Goal: Task Accomplishment & Management: Complete application form

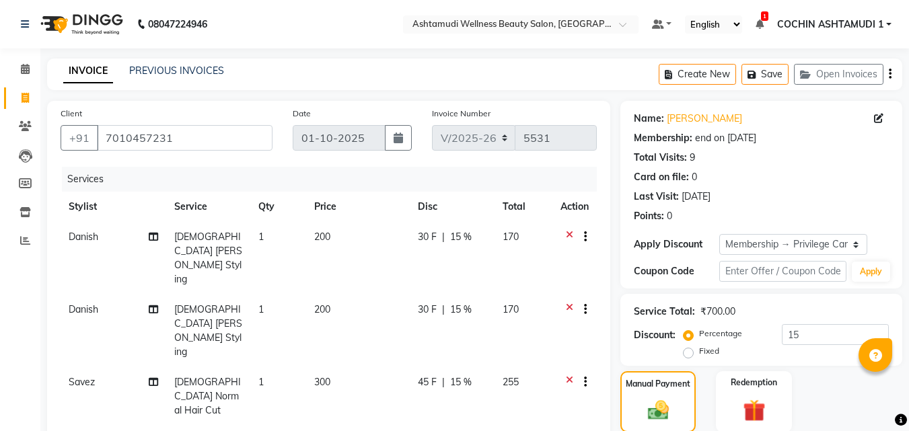
select select "4632"
select select "service"
select select "34115"
select select "2: Object"
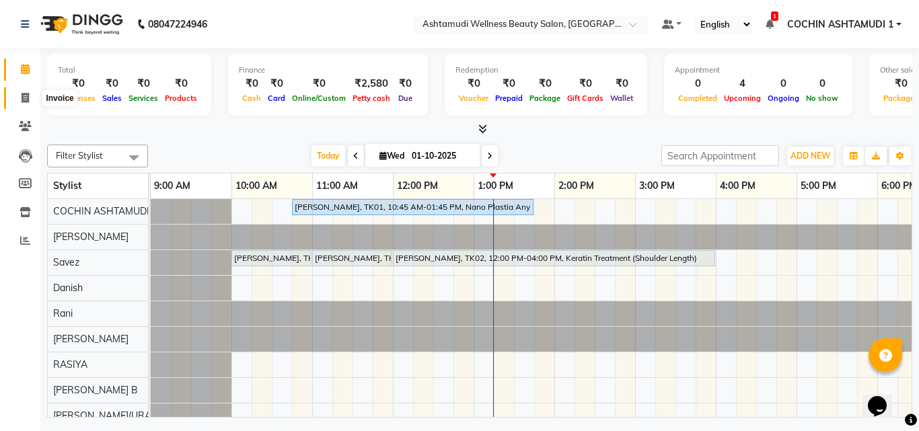
click at [28, 95] on icon at bounding box center [25, 98] width 7 height 10
select select "service"
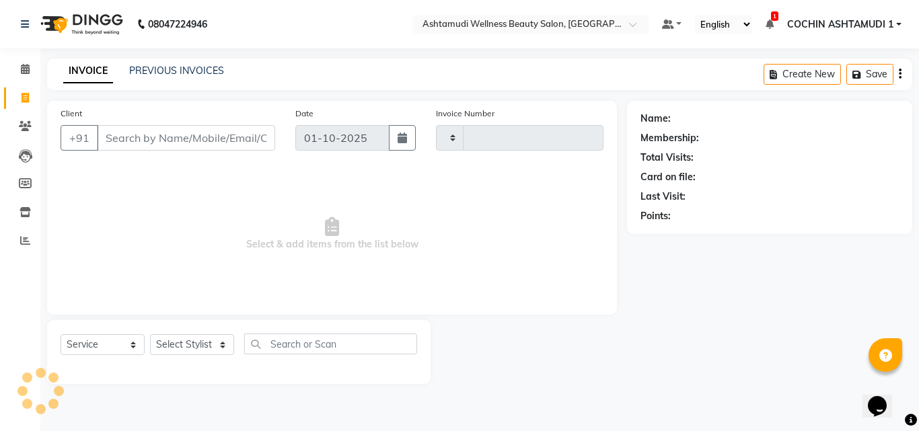
type input "5531"
select select "4632"
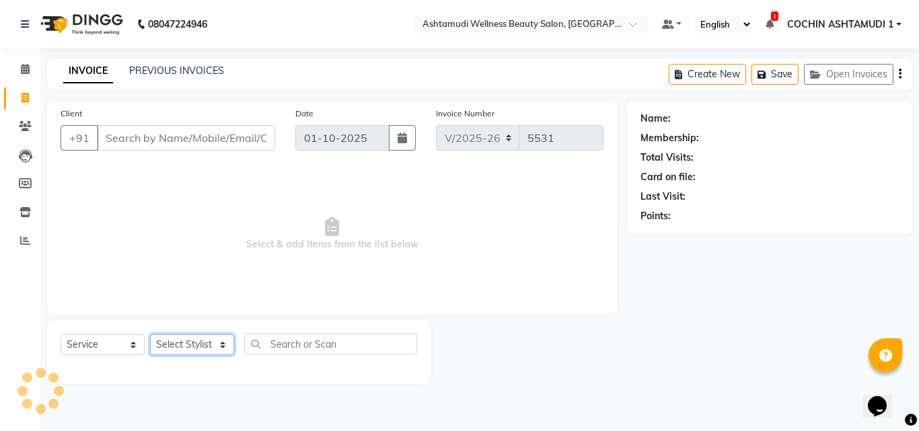
click at [176, 342] on select "Select Stylist" at bounding box center [192, 344] width 84 height 21
select select "45926"
click at [150, 334] on select "Select Stylist Aiswarya B Ankith(URAJ) BINU MANGAR COCHIN ASHTAMUDI Danish Fous…" at bounding box center [192, 344] width 84 height 21
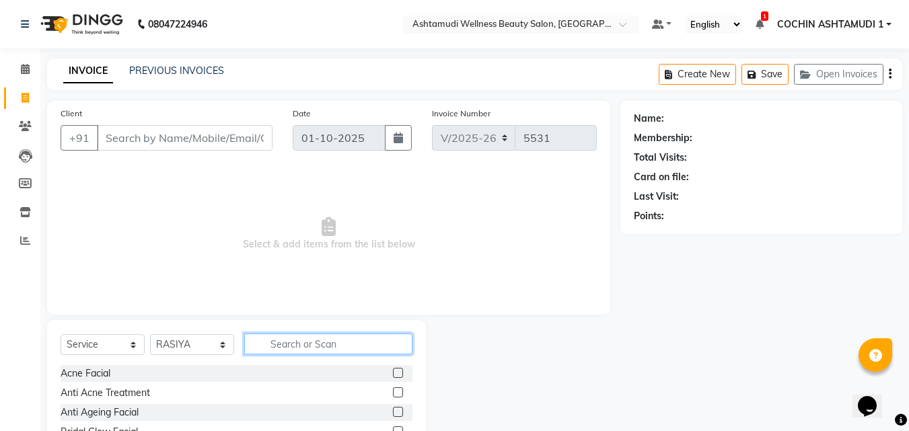
click at [302, 337] on input "text" at bounding box center [328, 344] width 168 height 21
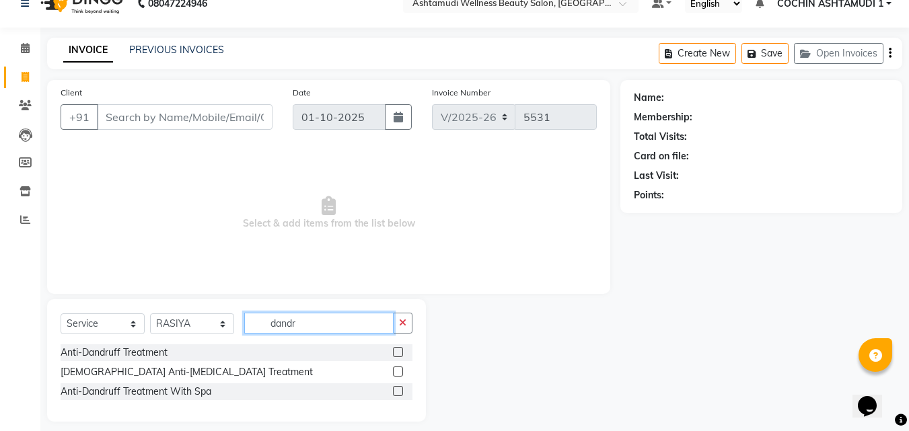
scroll to position [32, 0]
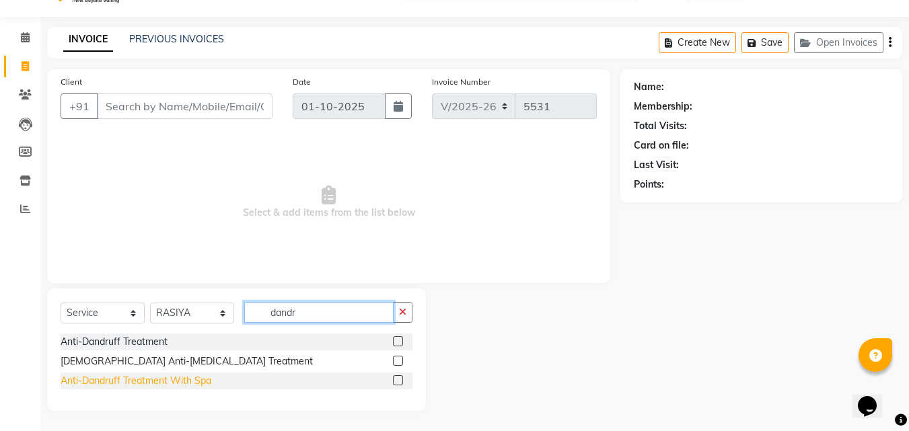
type input "dandr"
click at [181, 375] on div "Anti-Dandruff Treatment With Spa" at bounding box center [136, 381] width 151 height 14
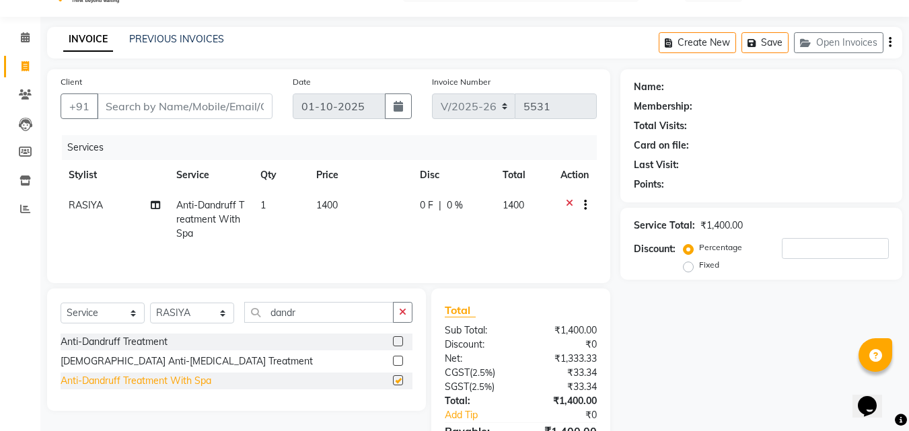
checkbox input "false"
click at [399, 309] on icon "button" at bounding box center [402, 311] width 7 height 9
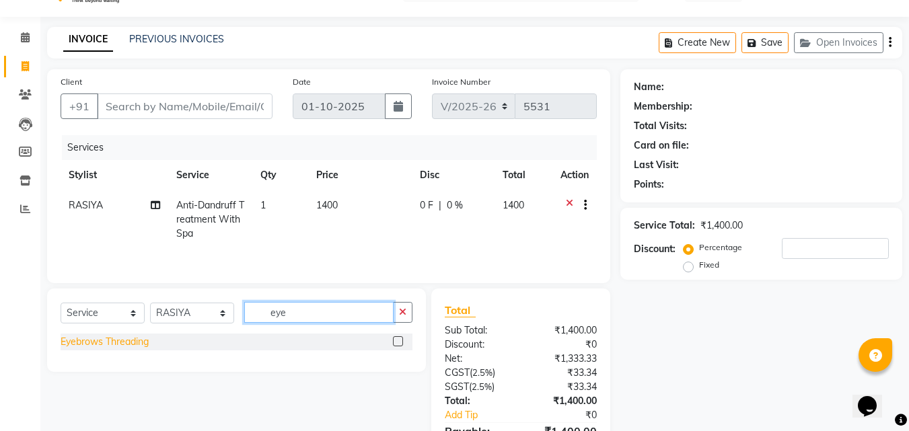
type input "eye"
click at [123, 335] on div "Eyebrows Threading" at bounding box center [105, 342] width 88 height 14
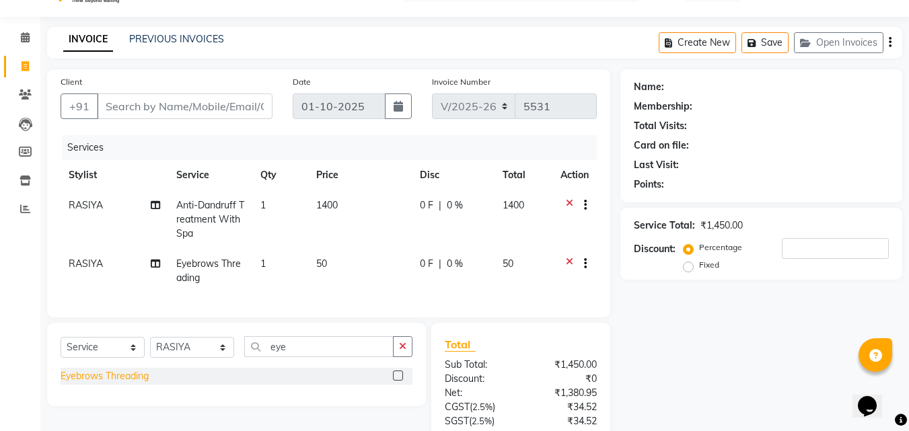
click at [116, 383] on div "Eyebrows Threading" at bounding box center [105, 376] width 88 height 14
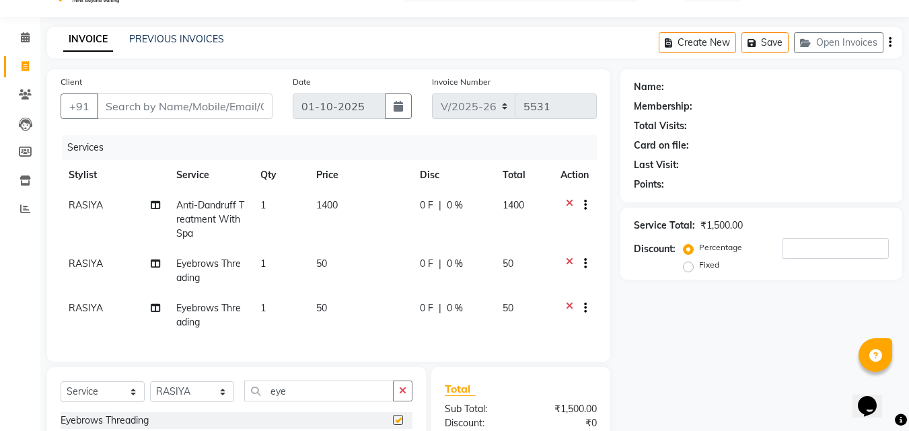
checkbox input "false"
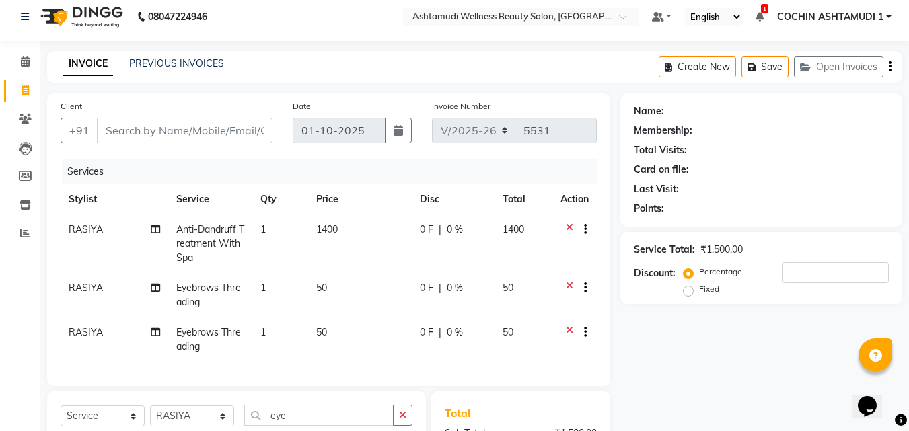
scroll to position [0, 0]
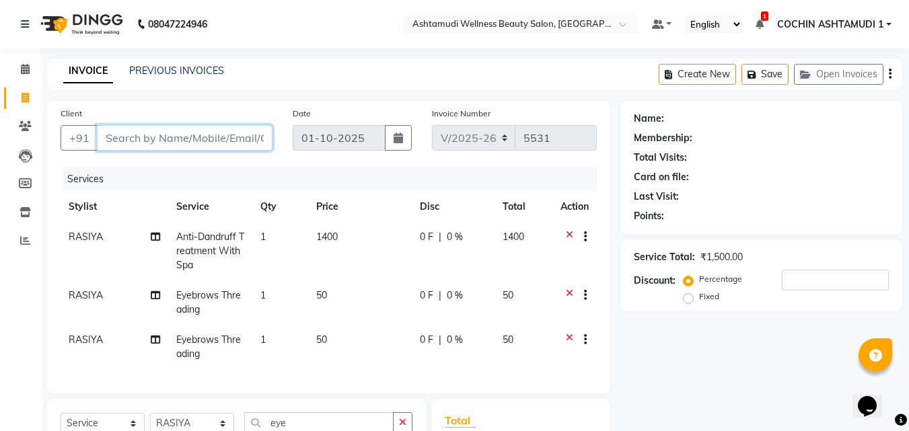
click at [204, 143] on input "Client" at bounding box center [185, 138] width 176 height 26
type input "7"
type input "0"
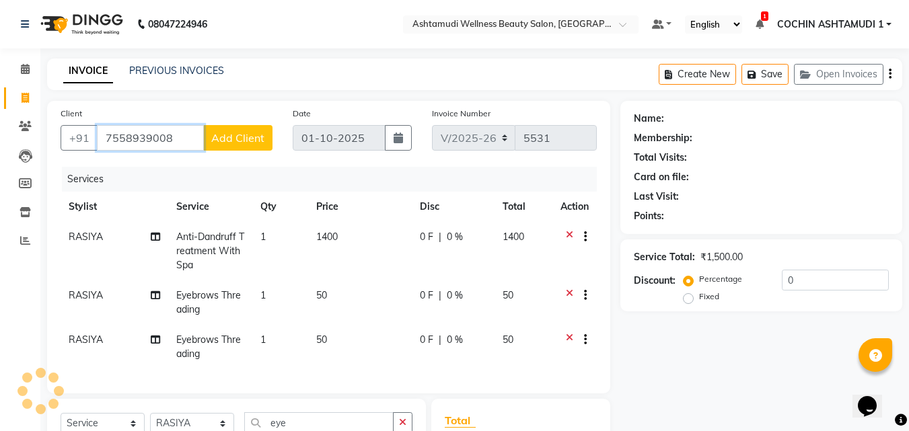
type input "7558939008"
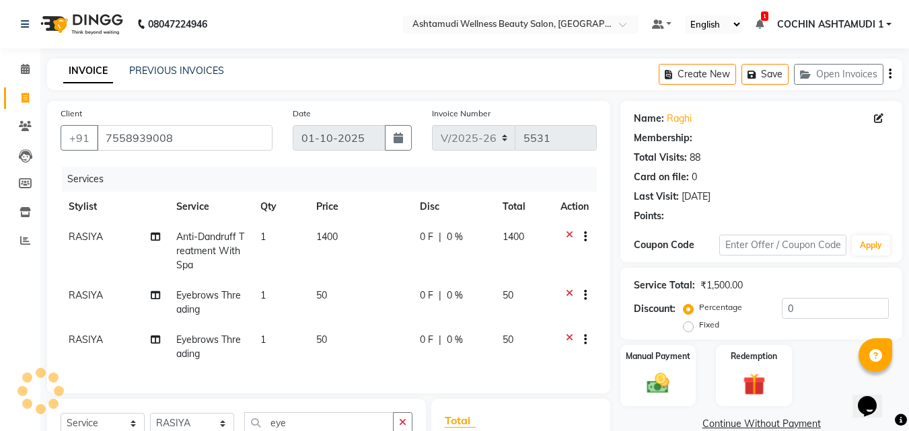
select select "1: Object"
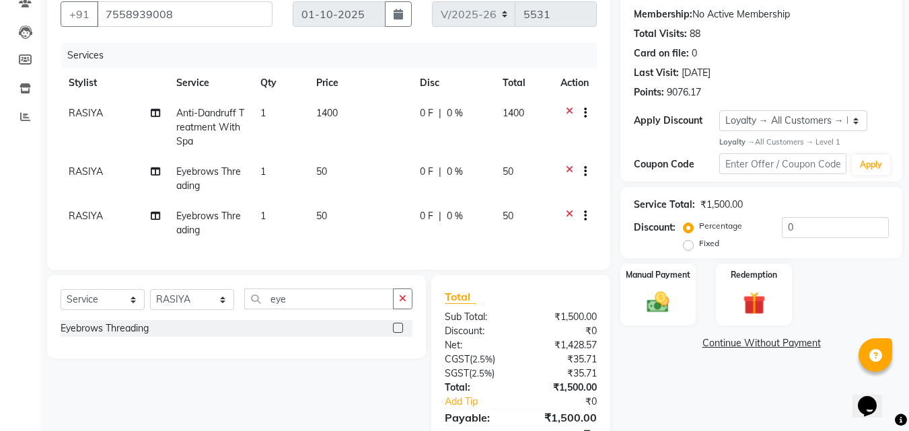
scroll to position [196, 0]
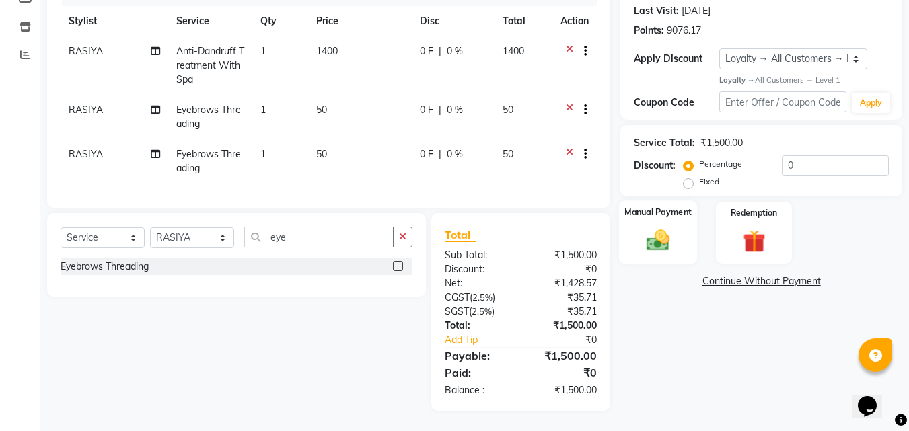
click at [665, 240] on img at bounding box center [658, 240] width 38 height 27
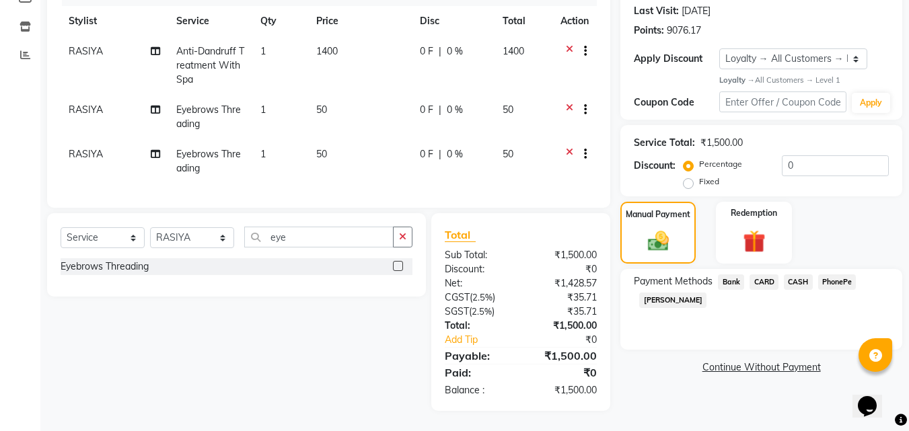
click at [839, 274] on span "PhonePe" at bounding box center [837, 281] width 38 height 15
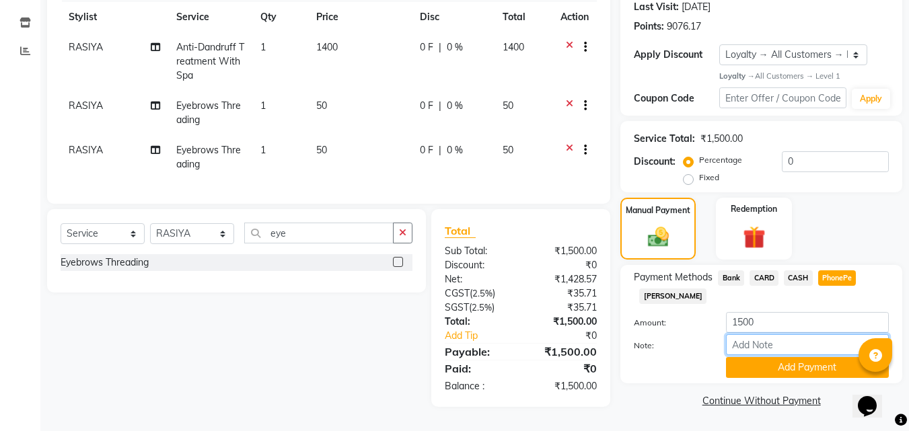
click at [760, 338] on input "Note:" at bounding box center [807, 344] width 163 height 21
type input "RAGHI"
click at [754, 365] on button "Add Payment" at bounding box center [807, 367] width 163 height 21
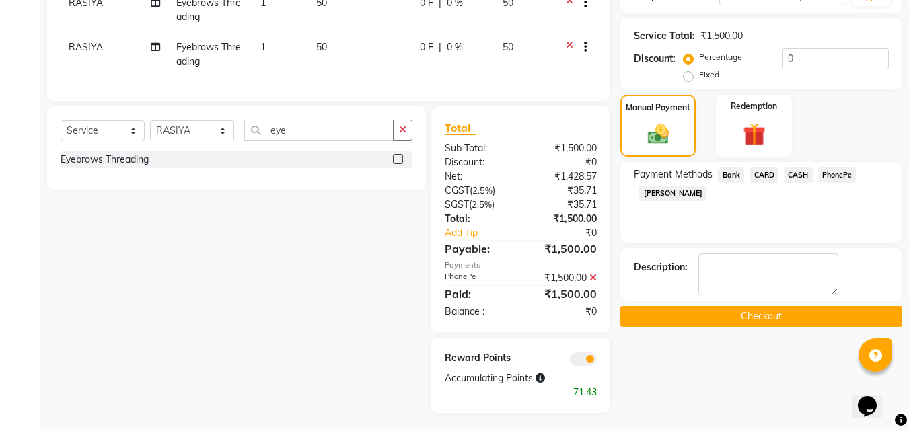
scroll to position [305, 0]
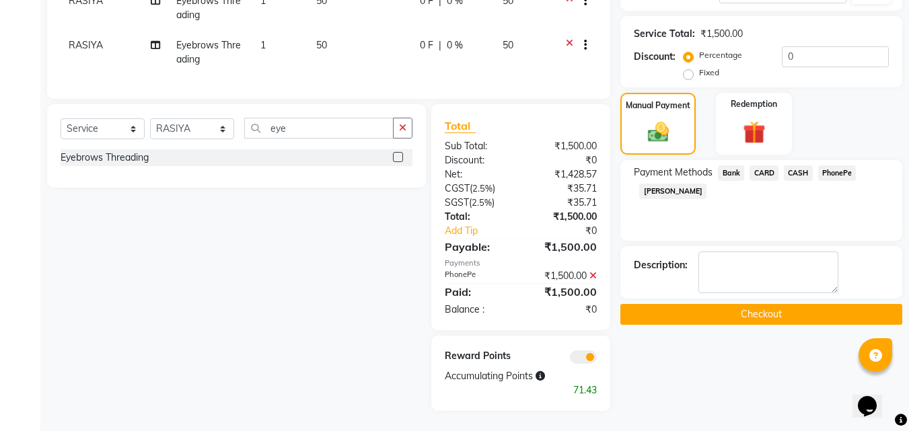
click at [757, 304] on button "Checkout" at bounding box center [761, 314] width 282 height 21
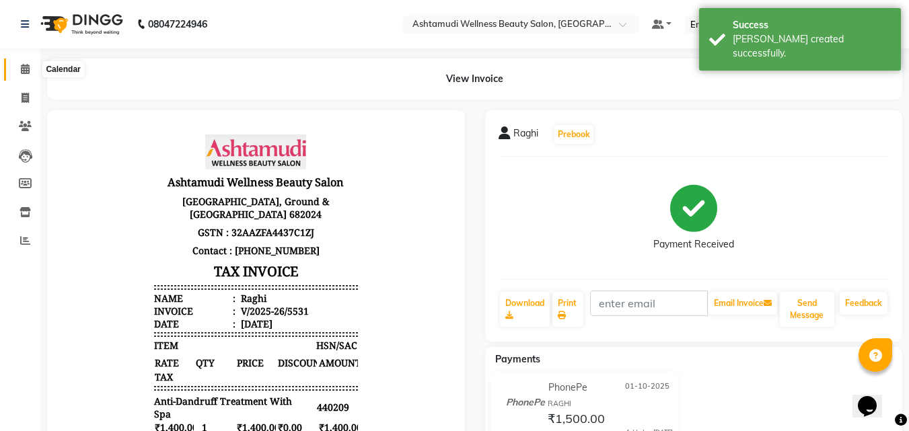
click at [24, 67] on icon at bounding box center [25, 69] width 9 height 10
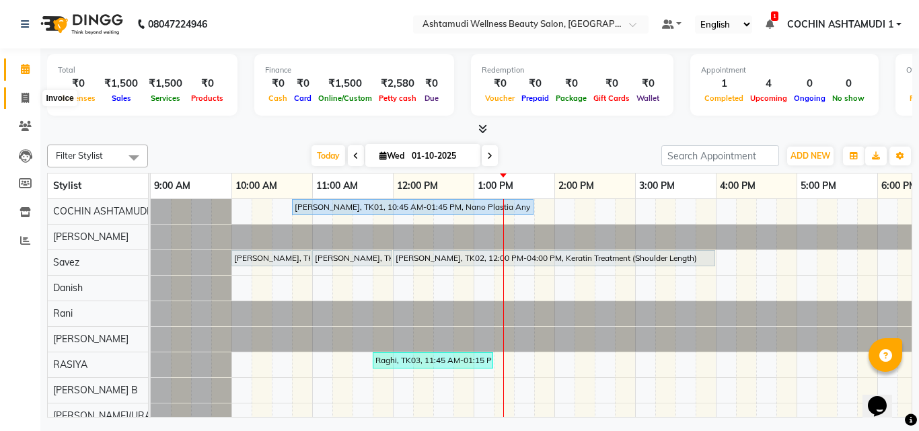
click at [31, 102] on span at bounding box center [25, 98] width 24 height 15
select select "service"
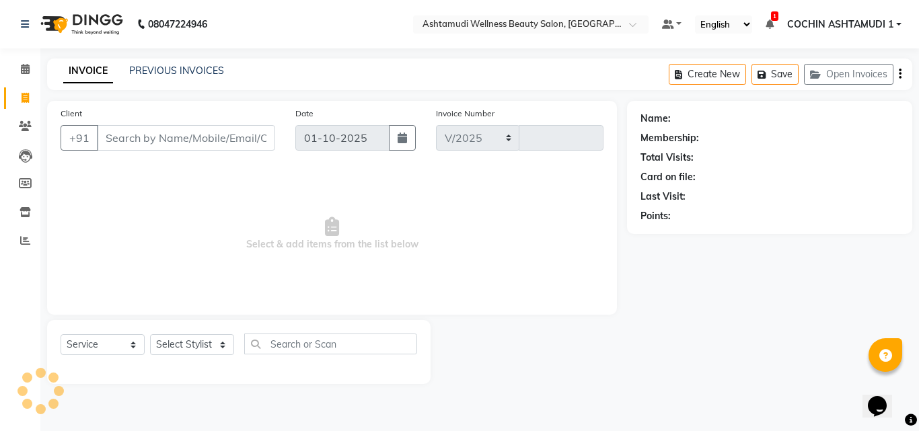
select select "4632"
type input "5532"
click at [216, 343] on select "Select Stylist" at bounding box center [192, 344] width 84 height 21
select select "61969"
click at [150, 334] on select "Select Stylist Aiswarya B Ankith(URAJ) BINU MANGAR COCHIN ASHTAMUDI Danish Fous…" at bounding box center [192, 344] width 84 height 21
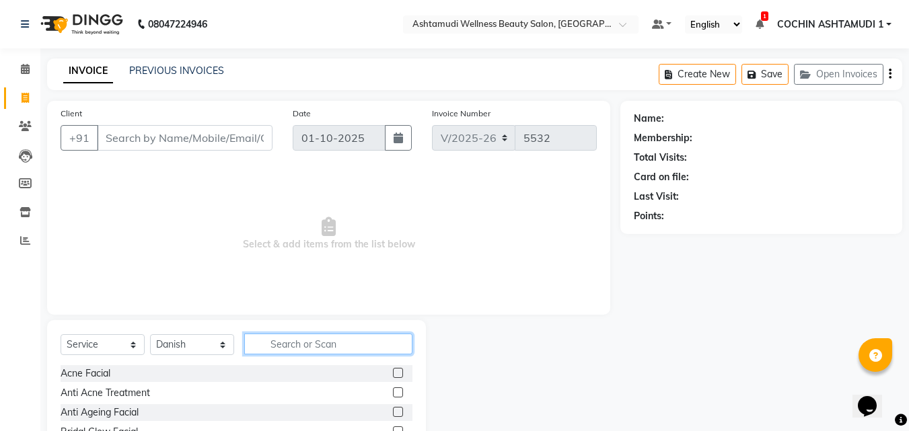
click at [292, 338] on input "text" at bounding box center [328, 344] width 168 height 21
type input "u cut"
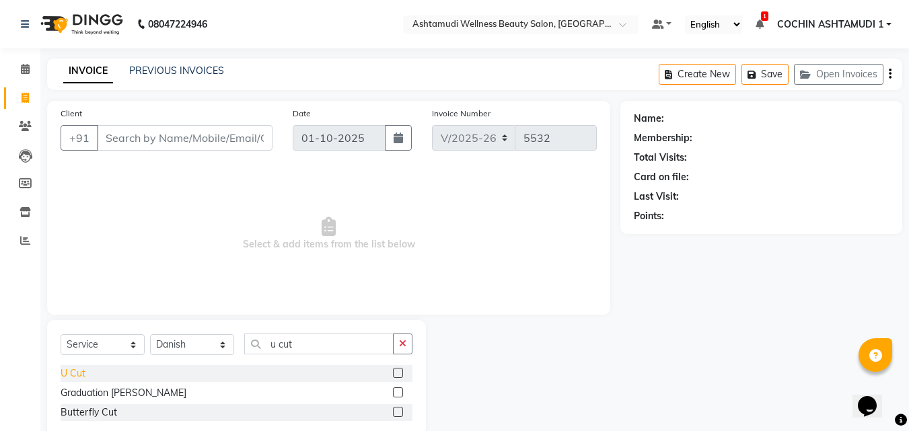
click at [67, 370] on div "U Cut" at bounding box center [73, 374] width 25 height 14
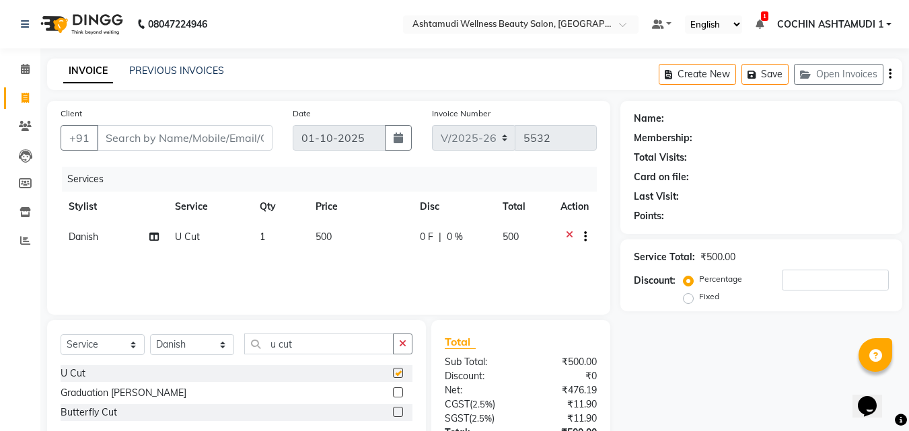
checkbox input "false"
click at [174, 339] on select "Select Stylist Aiswarya B Ankith(URAJ) BINU MANGAR COCHIN ASHTAMUDI Danish Fous…" at bounding box center [192, 344] width 84 height 21
click at [409, 341] on button "button" at bounding box center [403, 344] width 20 height 21
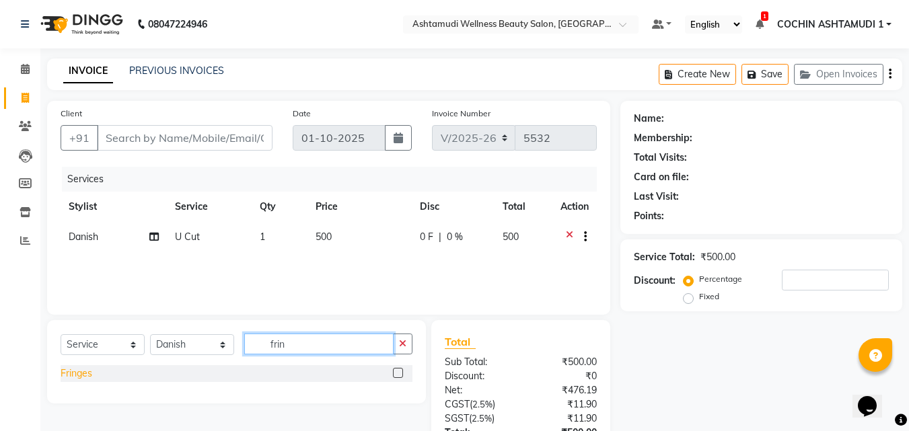
type input "frin"
click at [81, 373] on div "Fringes" at bounding box center [77, 374] width 32 height 14
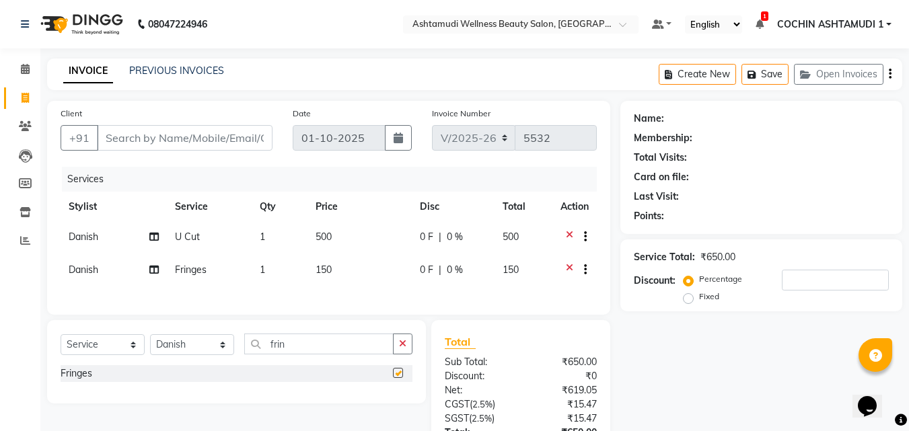
checkbox input "false"
click at [192, 346] on select "Select Stylist Aiswarya B Ankith(URAJ) BINU MANGAR COCHIN ASHTAMUDI Danish Fous…" at bounding box center [192, 344] width 84 height 21
select select "88283"
click at [150, 342] on select "Select Stylist Aiswarya B Ankith(URAJ) BINU MANGAR COCHIN ASHTAMUDI Danish Fous…" at bounding box center [192, 344] width 84 height 21
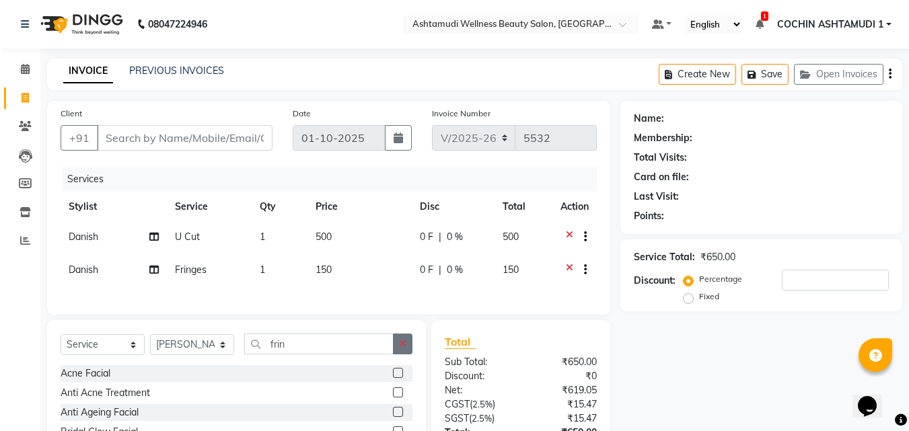
click at [404, 348] on icon "button" at bounding box center [402, 343] width 7 height 9
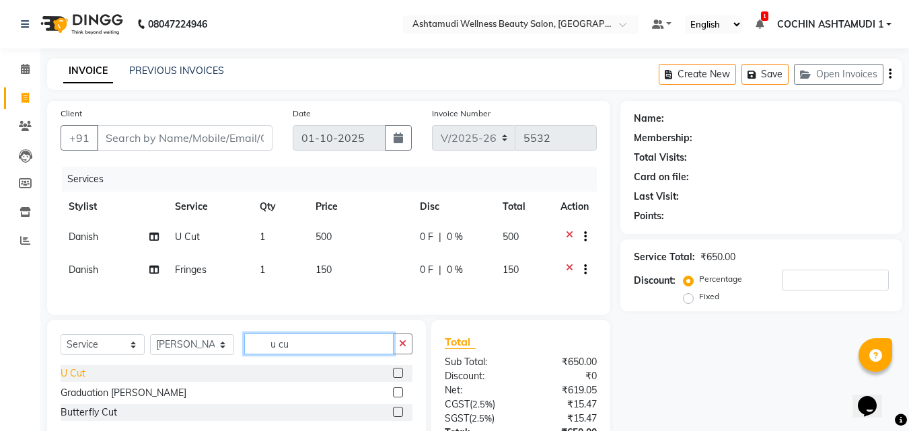
type input "u cu"
click at [80, 379] on div "U Cut" at bounding box center [73, 374] width 25 height 14
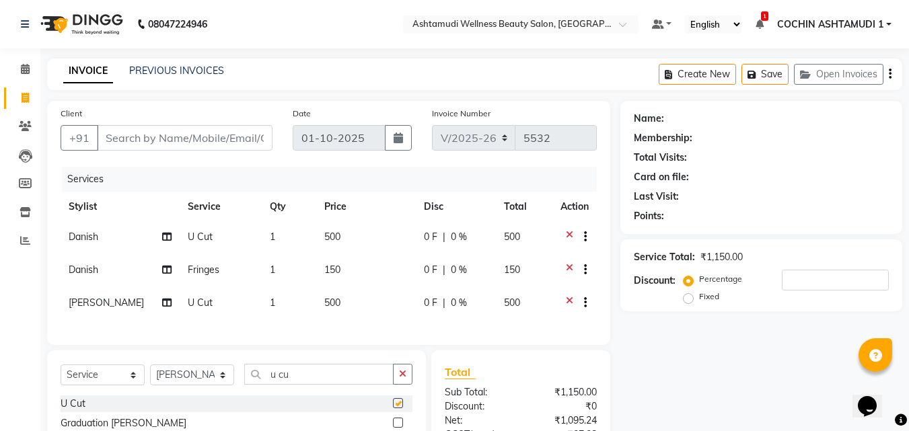
checkbox input "false"
click at [406, 379] on icon "button" at bounding box center [402, 373] width 7 height 9
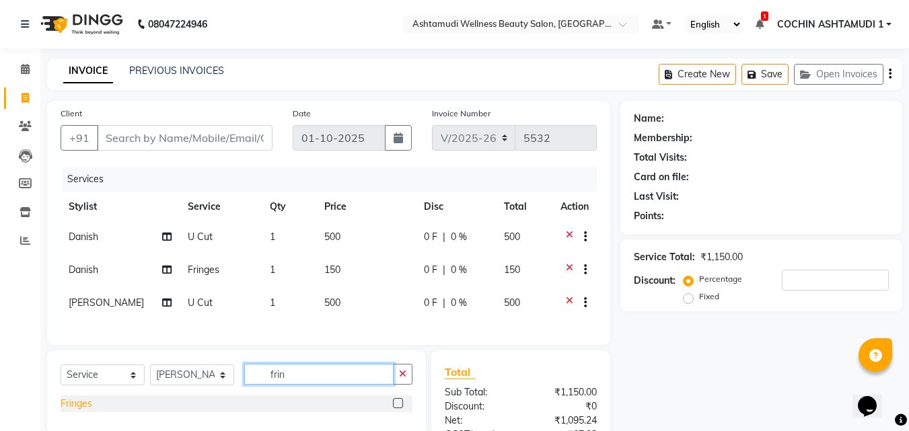
type input "frin"
click at [77, 411] on div "Fringes" at bounding box center [77, 404] width 32 height 14
checkbox input "false"
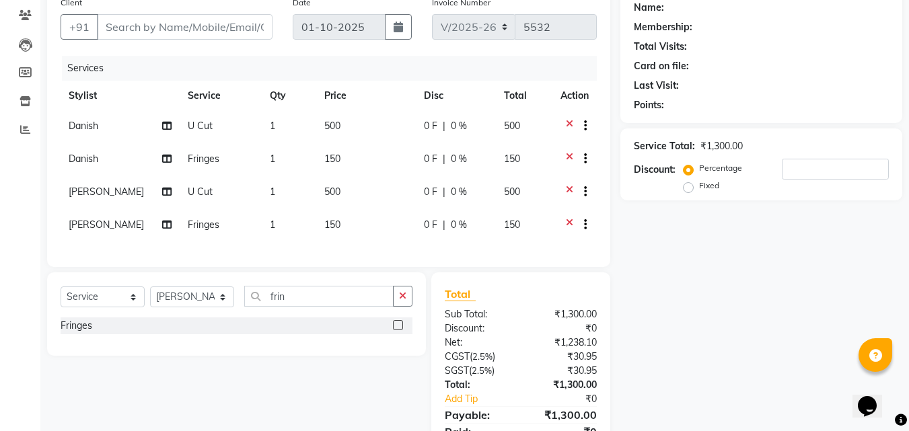
scroll to position [46, 0]
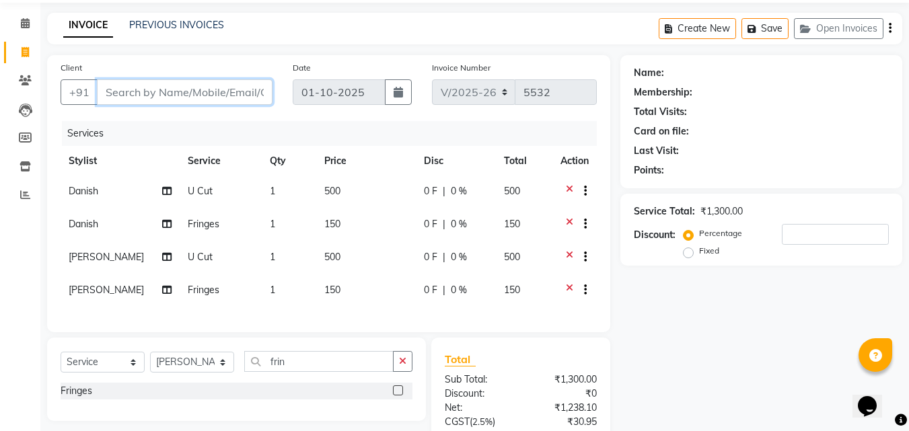
click at [196, 98] on input "Client" at bounding box center [185, 92] width 176 height 26
type input "9"
type input "0"
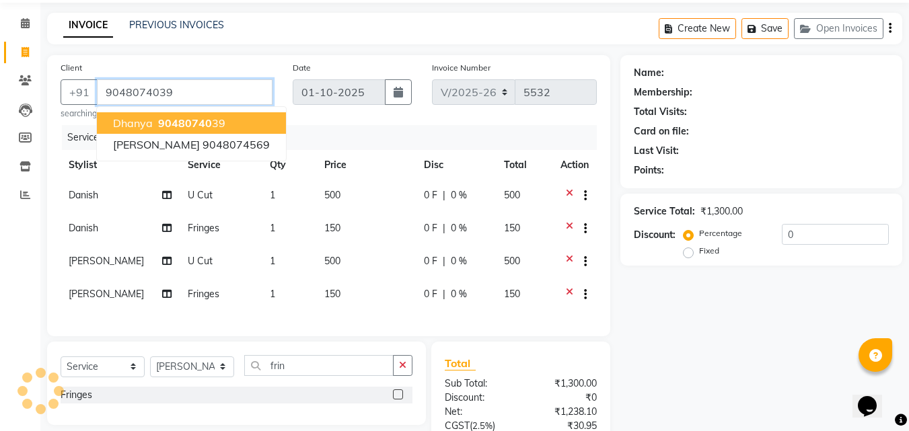
type input "9048074039"
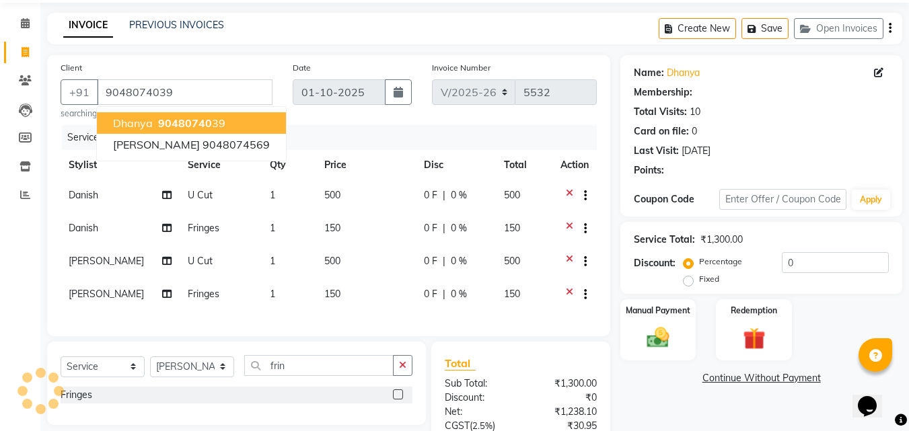
select select "1: Object"
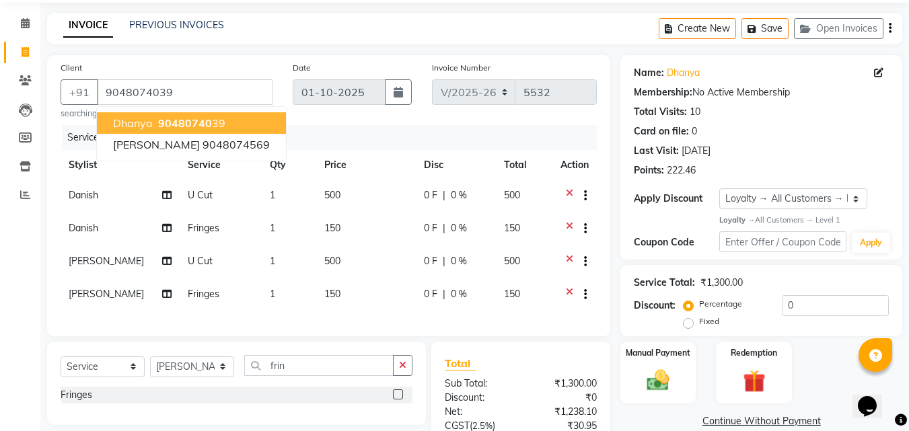
click at [189, 118] on span "90480740" at bounding box center [185, 122] width 54 height 13
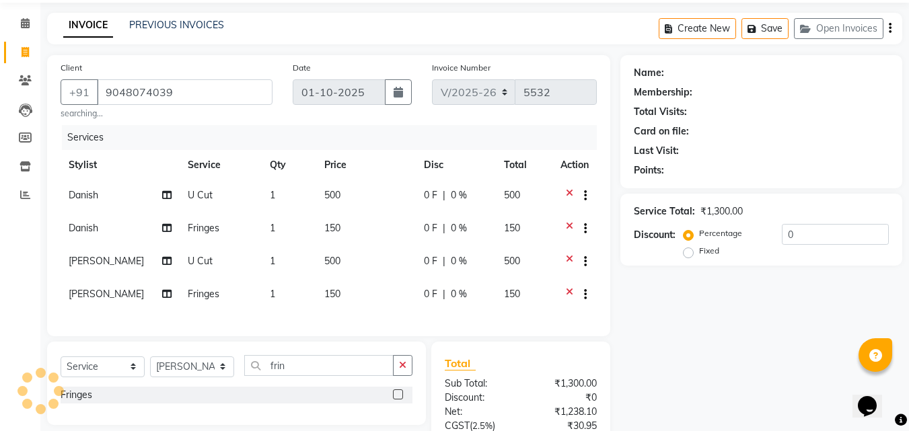
select select "1: Object"
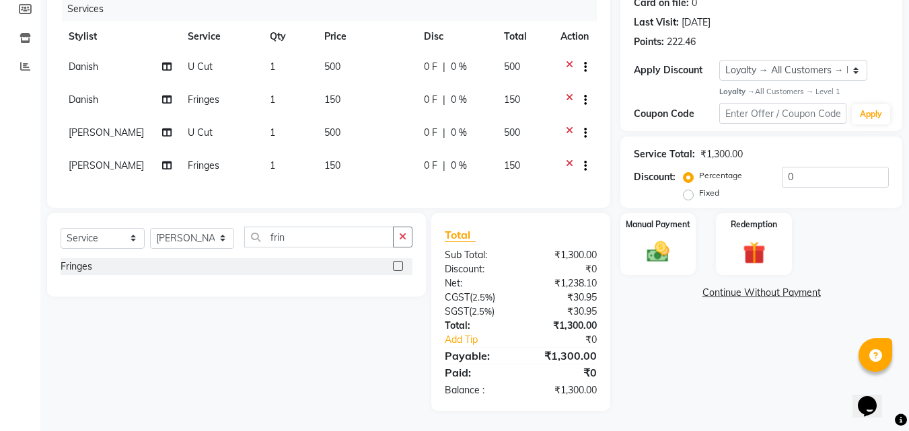
scroll to position [184, 0]
click at [649, 223] on div "Manual Payment" at bounding box center [658, 244] width 79 height 64
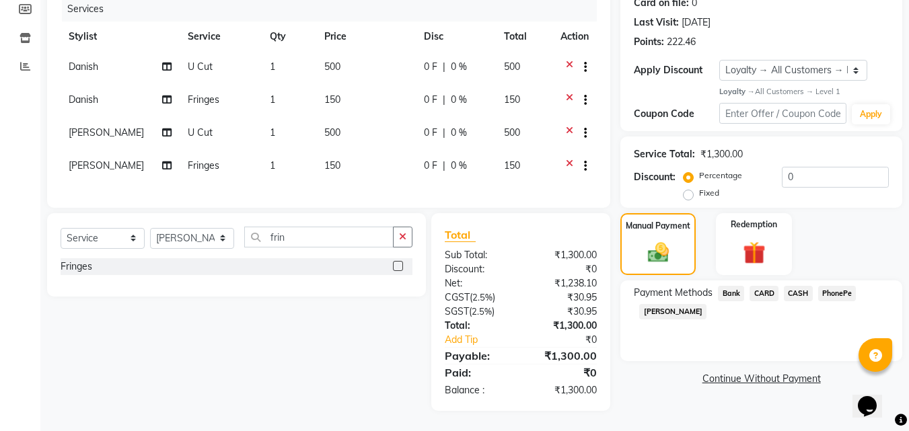
click at [836, 286] on span "PhonePe" at bounding box center [837, 293] width 38 height 15
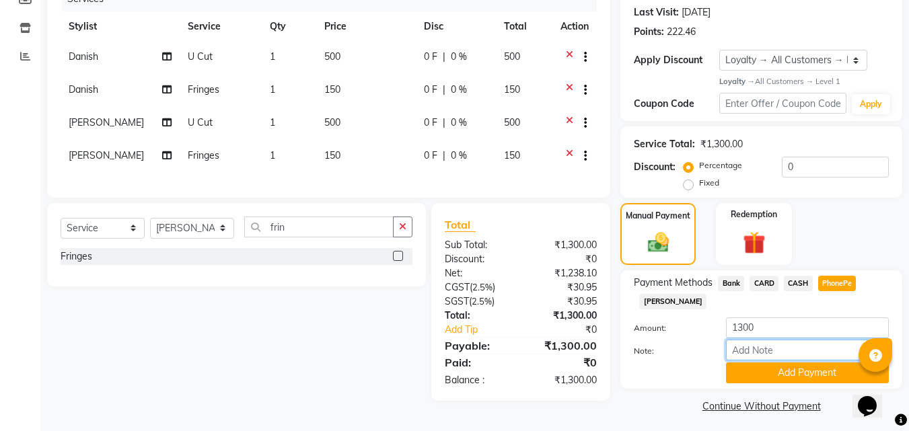
drag, startPoint x: 754, startPoint y: 349, endPoint x: 774, endPoint y: 340, distance: 21.7
click at [754, 349] on input "Note:" at bounding box center [807, 350] width 163 height 21
type input "RAGHI"
click at [758, 373] on button "Add Payment" at bounding box center [807, 373] width 163 height 21
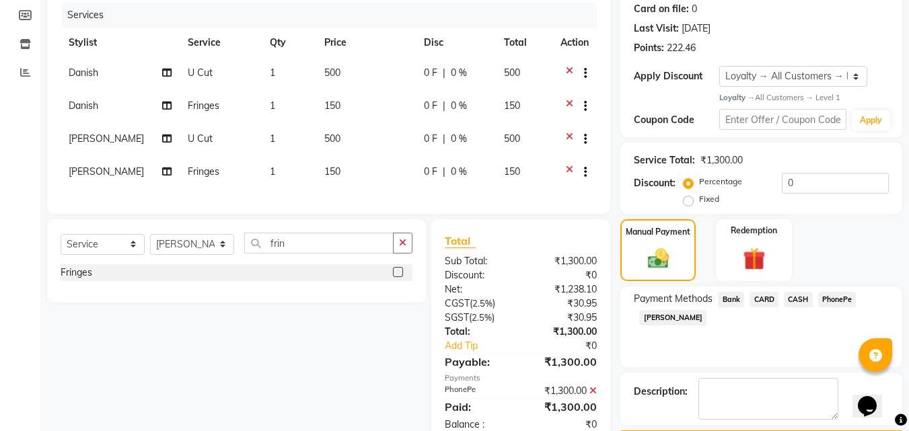
scroll to position [293, 0]
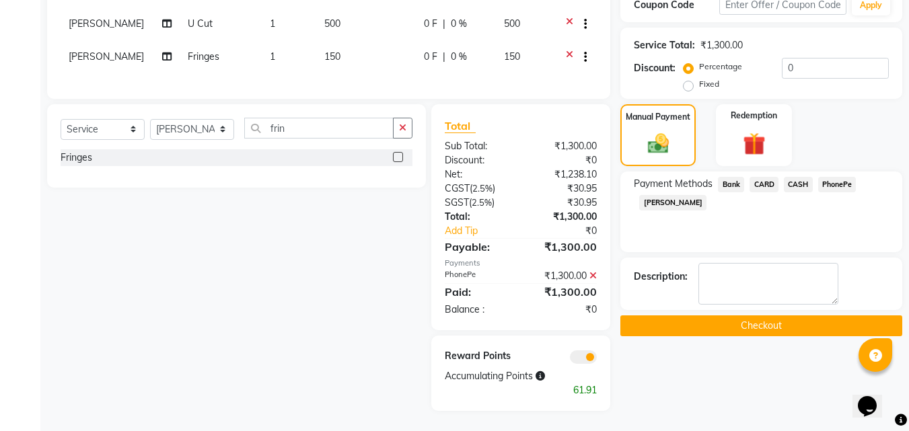
click at [708, 316] on button "Checkout" at bounding box center [761, 326] width 282 height 21
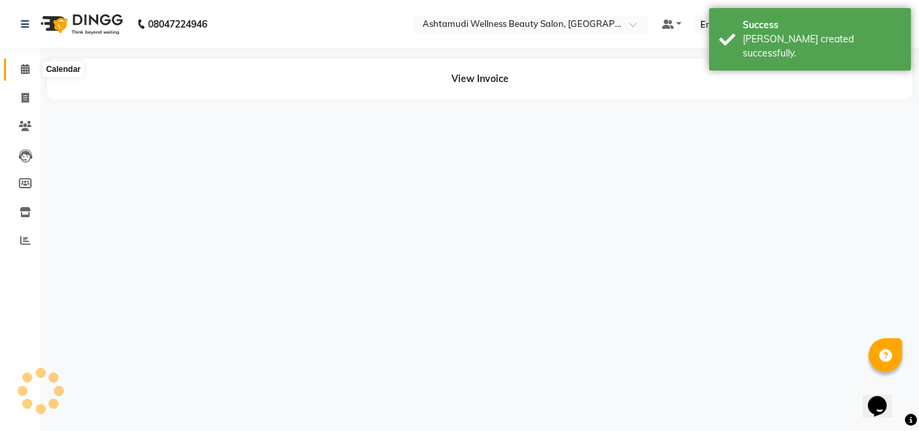
click at [25, 69] on icon at bounding box center [25, 69] width 9 height 10
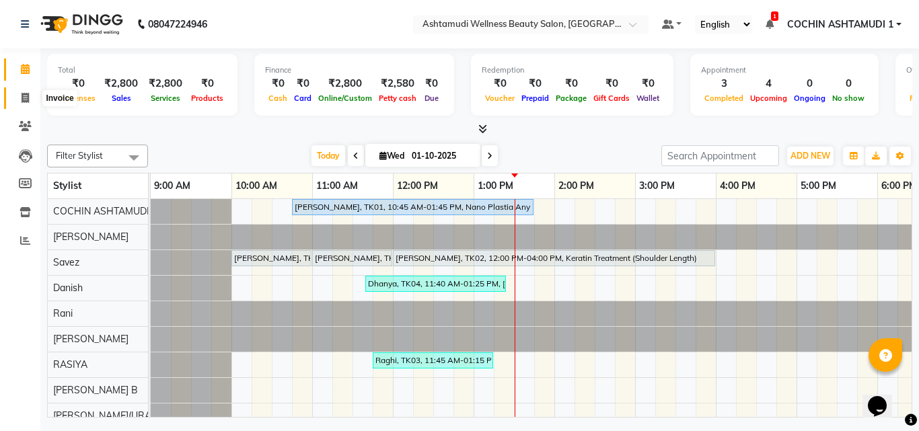
click at [19, 92] on span at bounding box center [25, 98] width 24 height 15
select select "service"
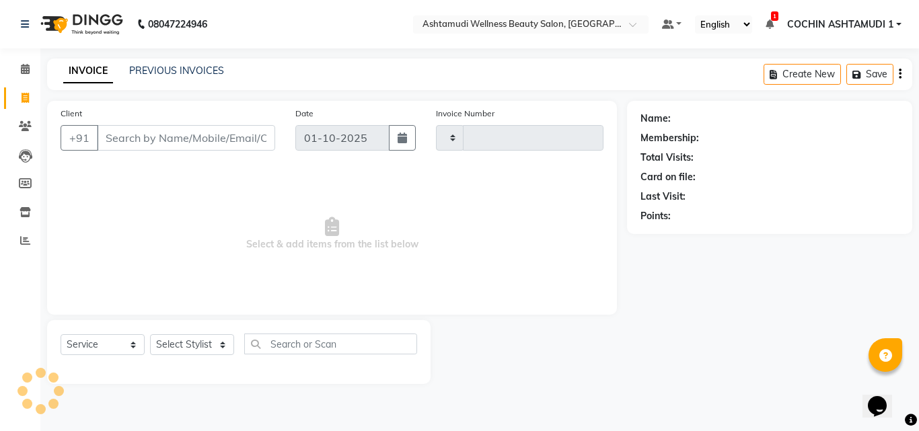
type input "5533"
select select "4632"
click at [116, 143] on input "Client" at bounding box center [186, 138] width 178 height 26
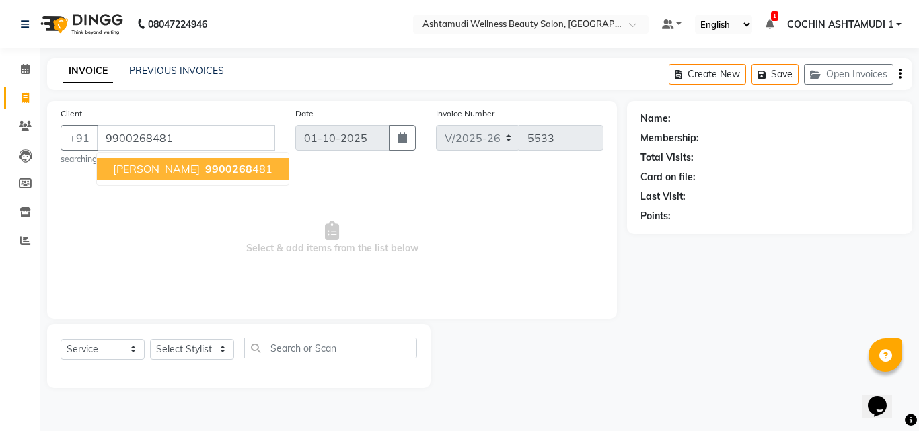
type input "9900268481"
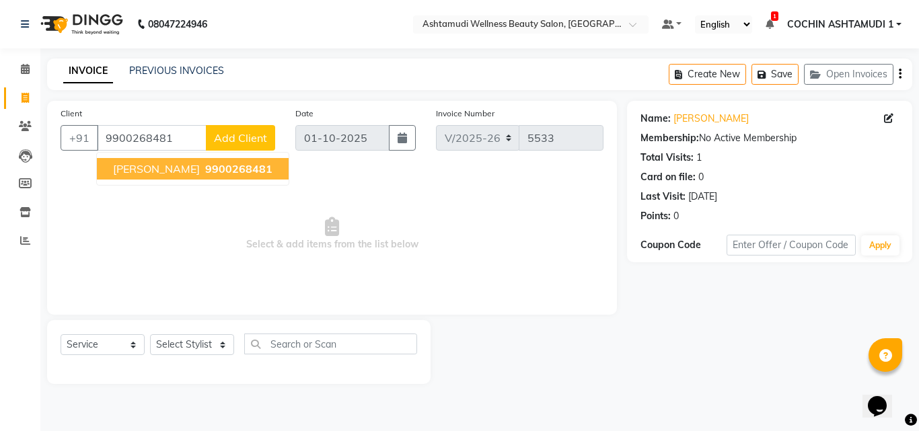
click at [301, 255] on span "Select & add items from the list below" at bounding box center [332, 234] width 543 height 135
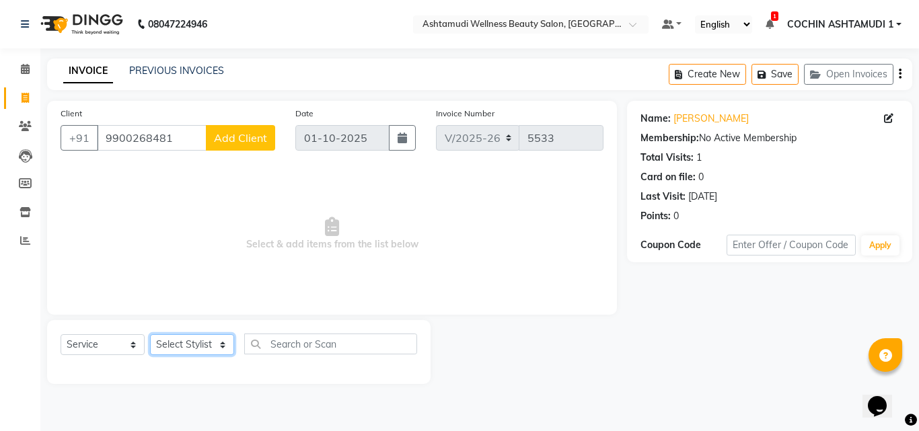
click at [181, 340] on select "Select Stylist Aiswarya B Ankith(URAJ) BINU MANGAR COCHIN ASHTAMUDI Danish Fous…" at bounding box center [192, 344] width 84 height 21
select select "80731"
click at [150, 334] on select "Select Stylist Aiswarya B Ankith(URAJ) BINU MANGAR COCHIN ASHTAMUDI Danish Fous…" at bounding box center [192, 344] width 84 height 21
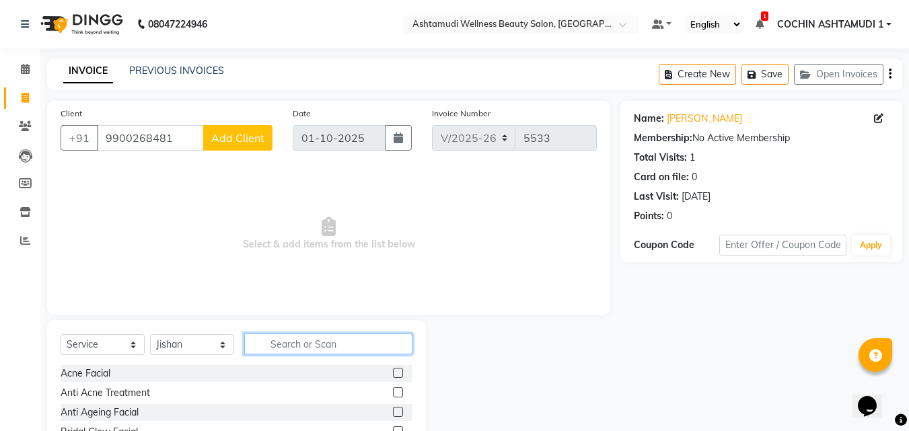
click at [285, 351] on input "text" at bounding box center [328, 344] width 168 height 21
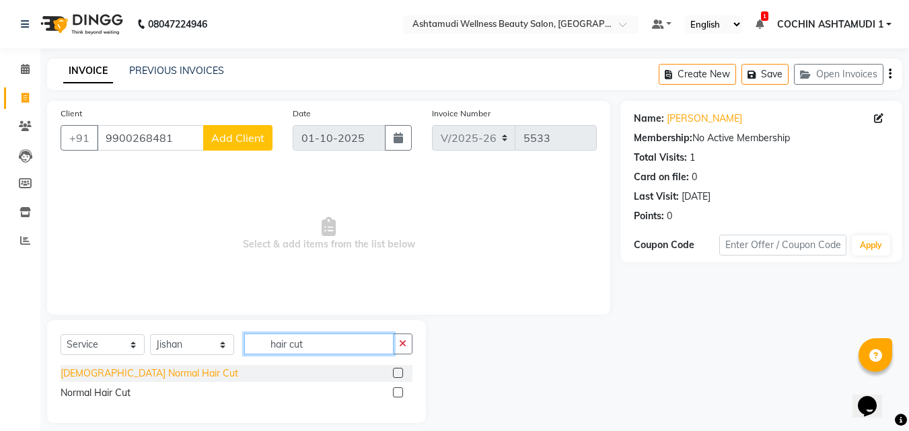
type input "hair cut"
click at [73, 377] on div "[DEMOGRAPHIC_DATA] Normal Hair Cut" at bounding box center [150, 374] width 178 height 14
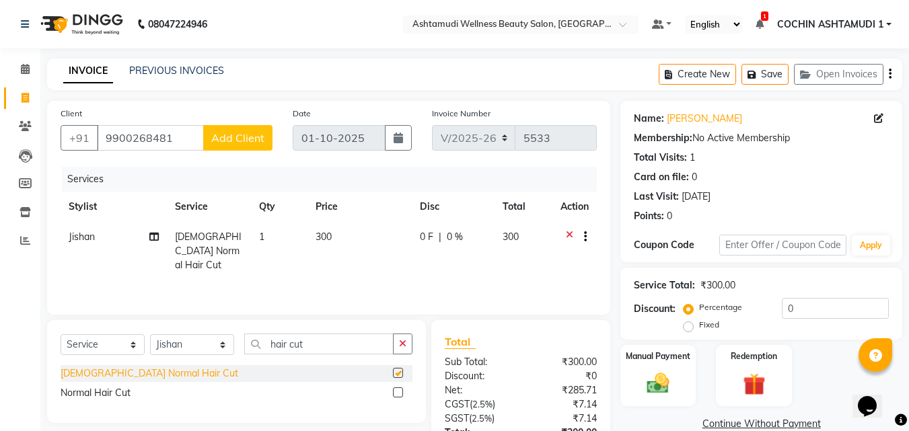
checkbox input "false"
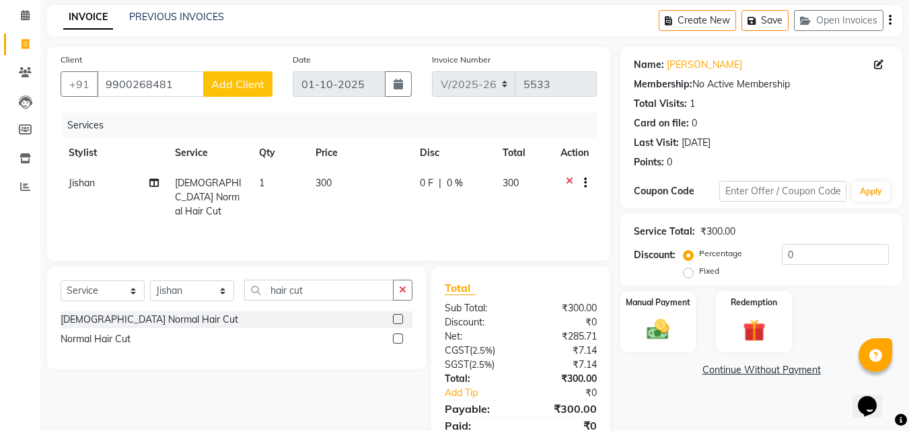
scroll to position [107, 0]
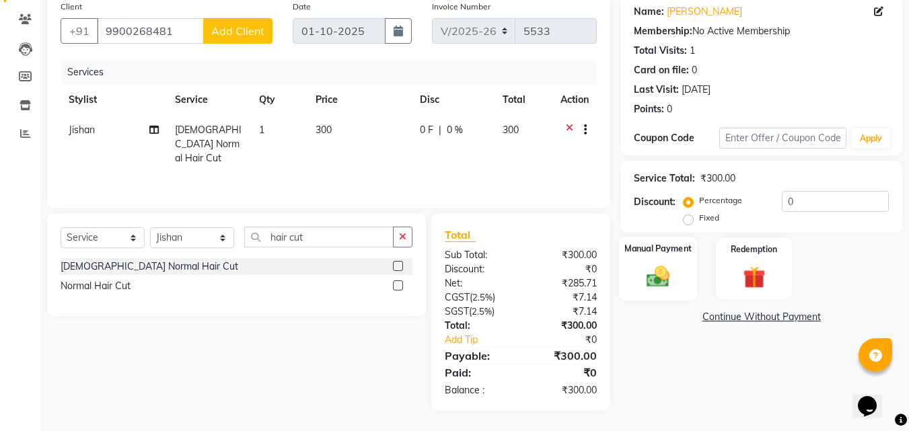
click at [665, 259] on div "Manual Payment" at bounding box center [658, 269] width 79 height 64
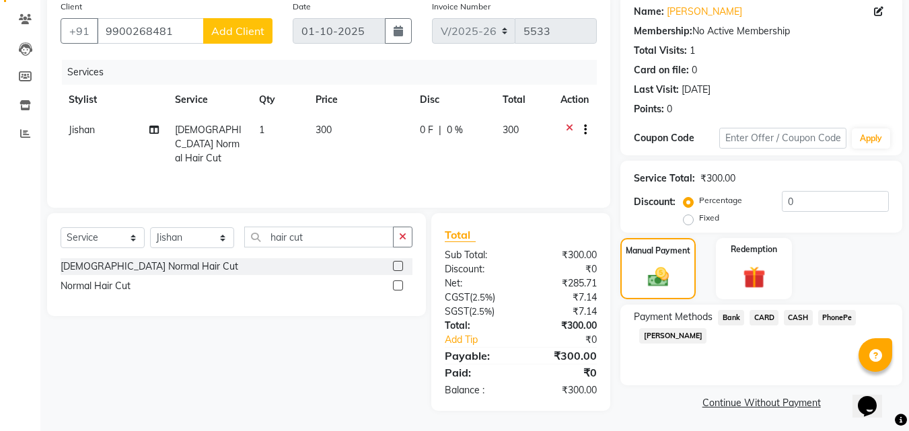
click at [836, 314] on span "PhonePe" at bounding box center [837, 317] width 38 height 15
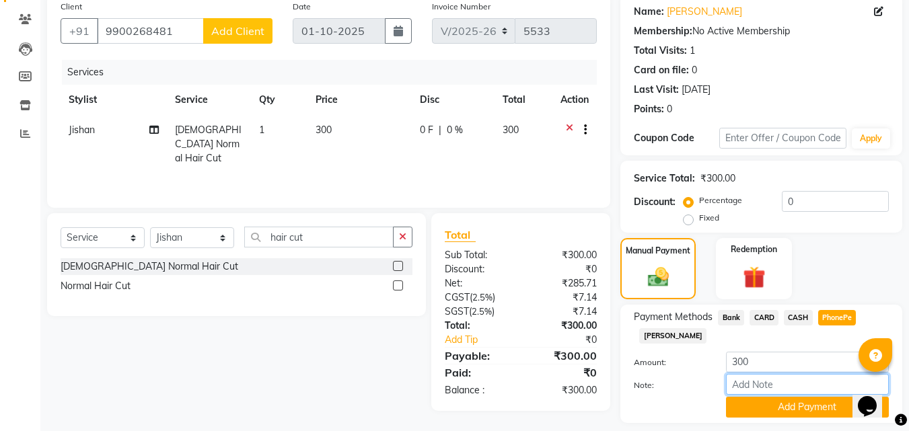
drag, startPoint x: 780, startPoint y: 388, endPoint x: 782, endPoint y: 378, distance: 9.6
click at [779, 388] on input "Note:" at bounding box center [807, 384] width 163 height 21
type input "Aiswarya"
click at [784, 408] on button "Add Payment" at bounding box center [807, 407] width 163 height 21
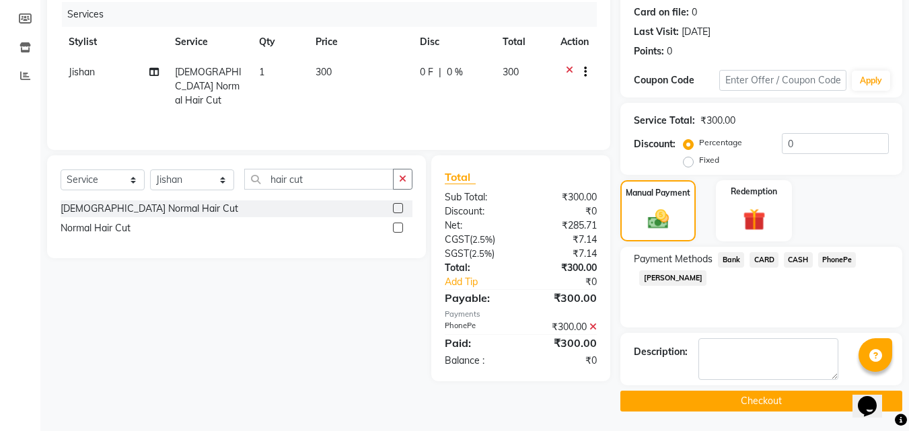
scroll to position [166, 0]
click at [775, 399] on button "Checkout" at bounding box center [761, 400] width 282 height 21
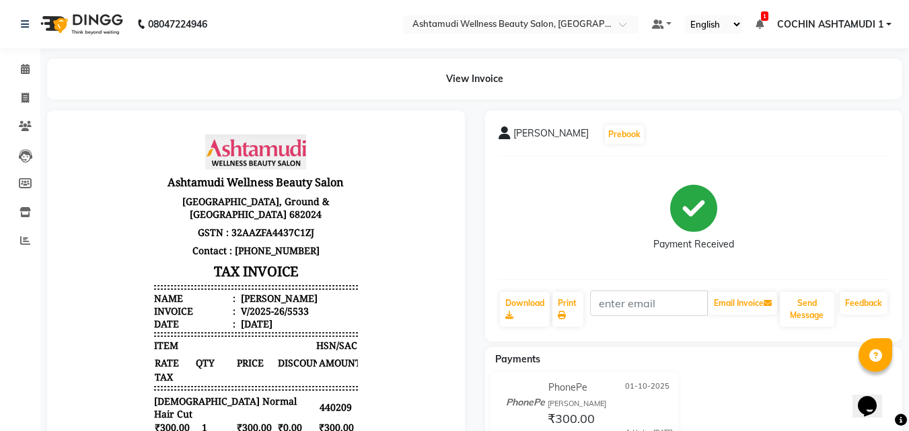
scroll to position [244, 0]
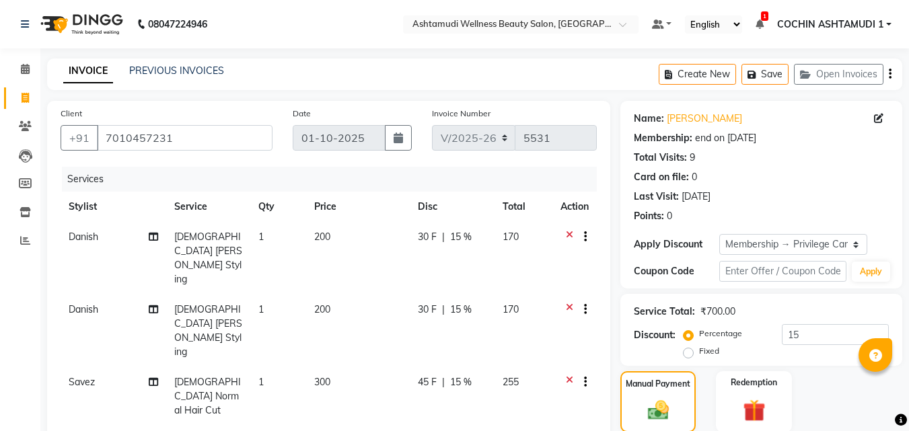
select select "4632"
select select "service"
select select "34115"
select select "2: Object"
